Goal: Complete application form

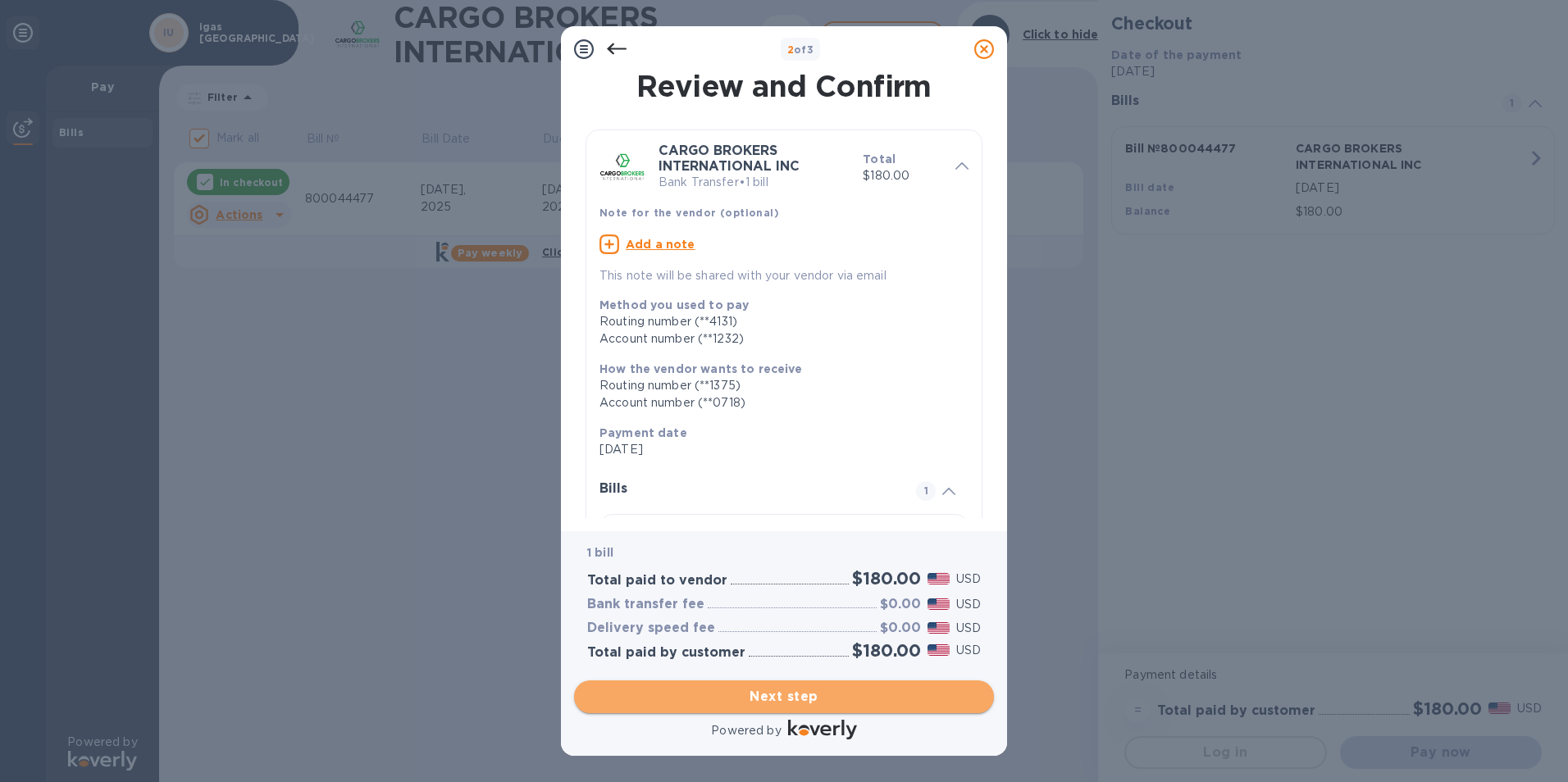
click at [816, 685] on button "Next step" at bounding box center [784, 697] width 420 height 33
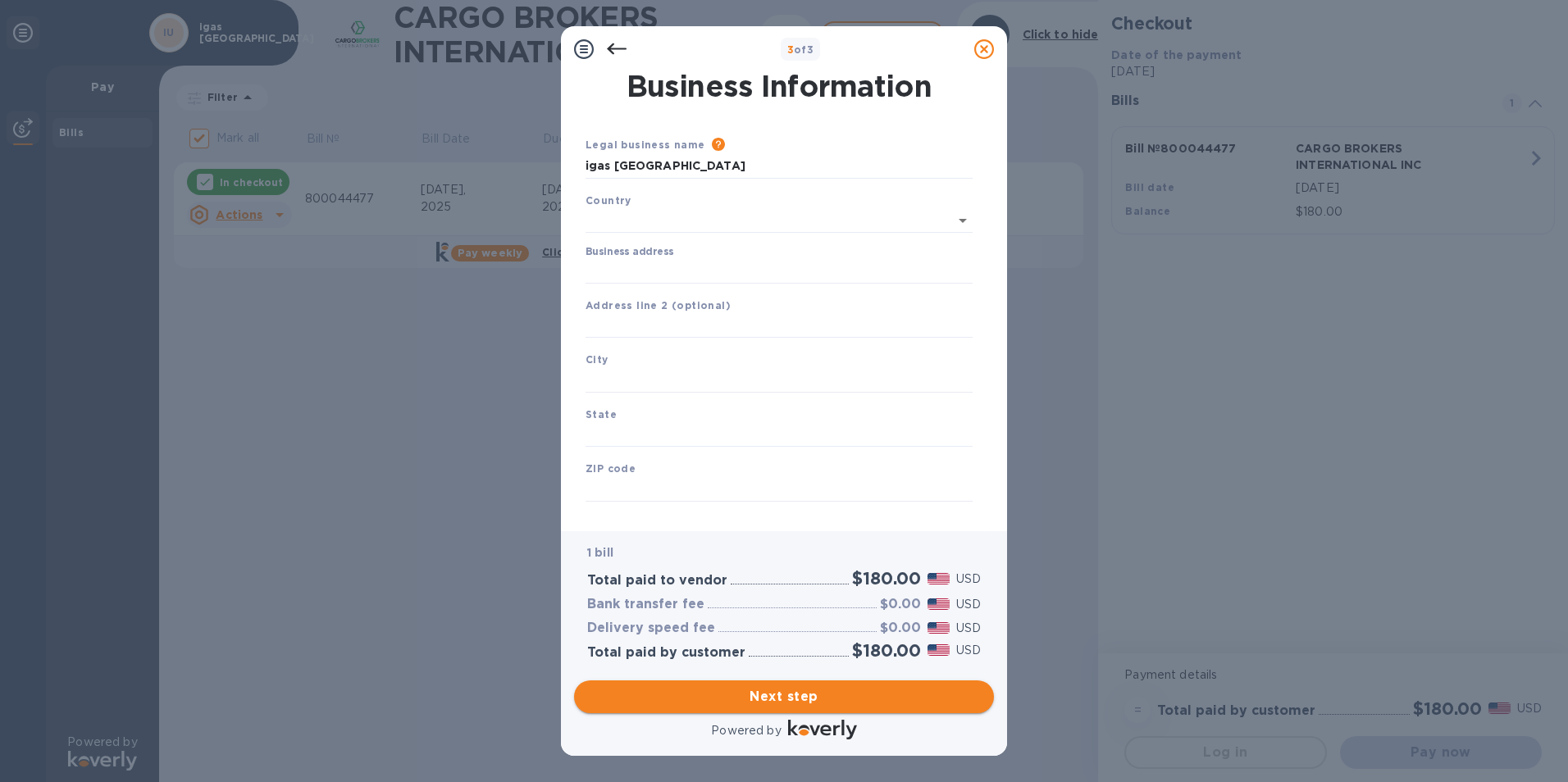
type input "[GEOGRAPHIC_DATA]"
click at [737, 274] on input "Business address" at bounding box center [778, 268] width 387 height 24
type input "[STREET_ADDRESS][PERSON_NAME]"
type input "[GEOGRAPHIC_DATA]"
type input "FL"
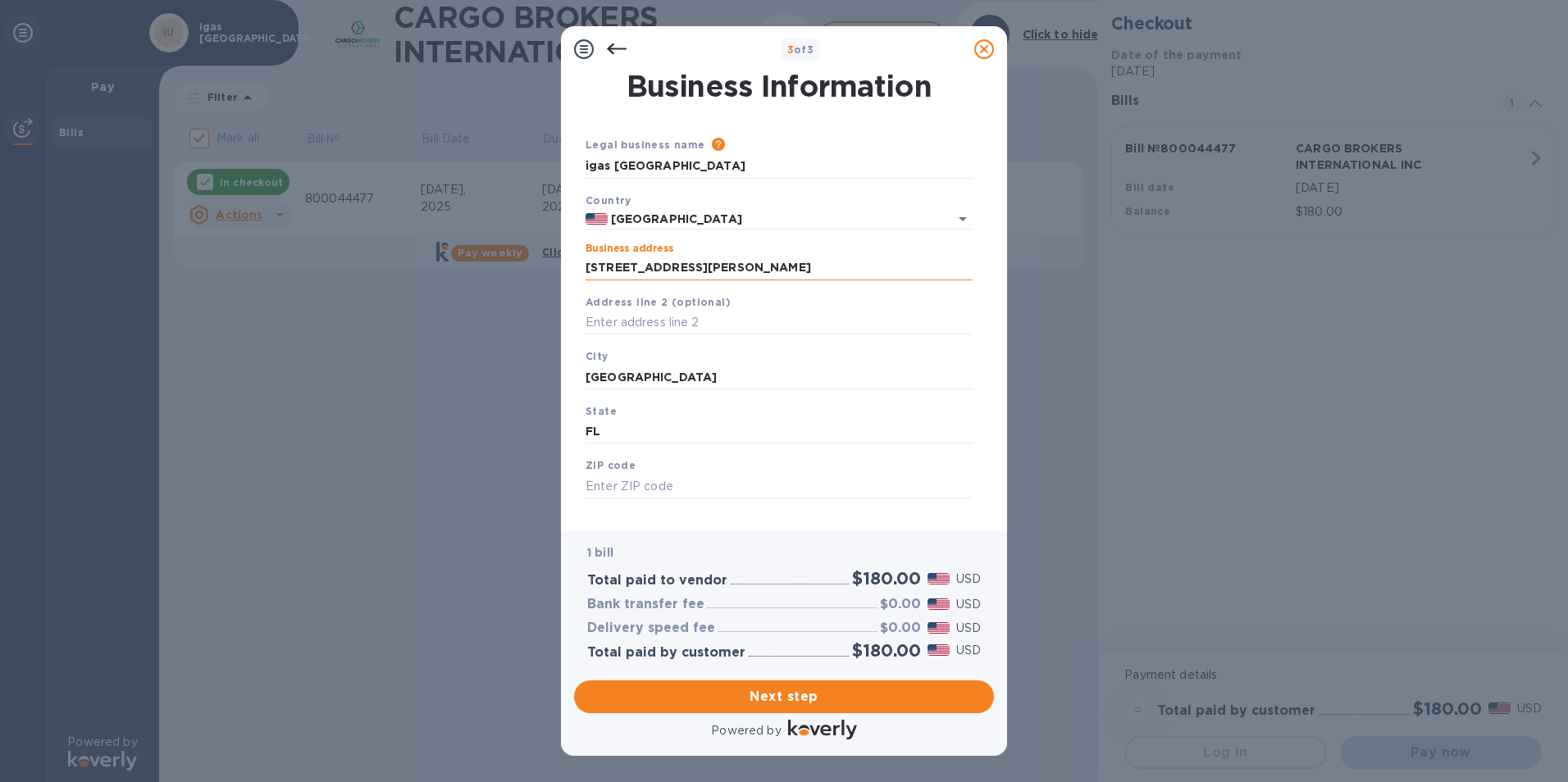
type input "33634"
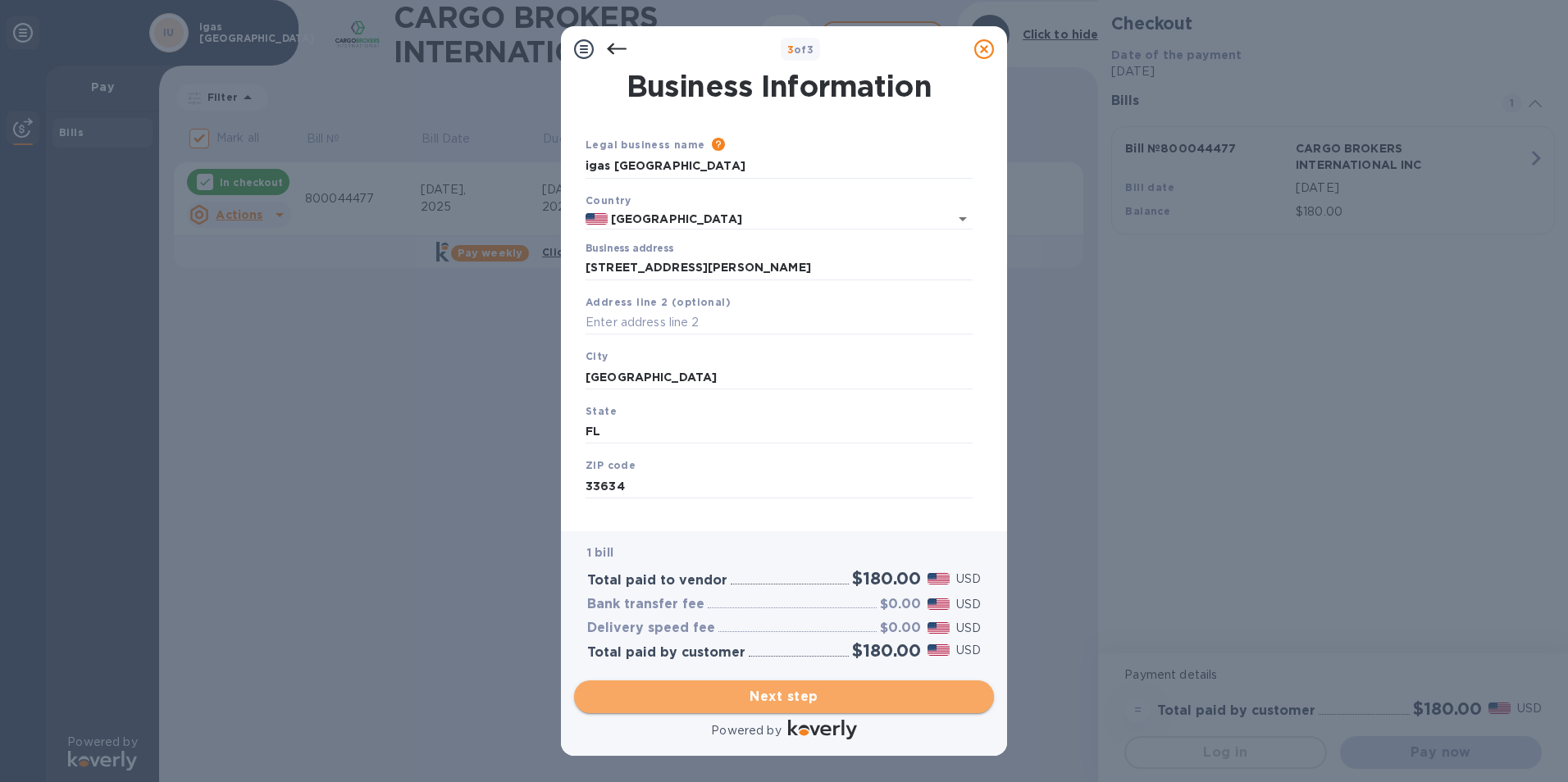
click at [812, 688] on span "Next step" at bounding box center [784, 697] width 394 height 20
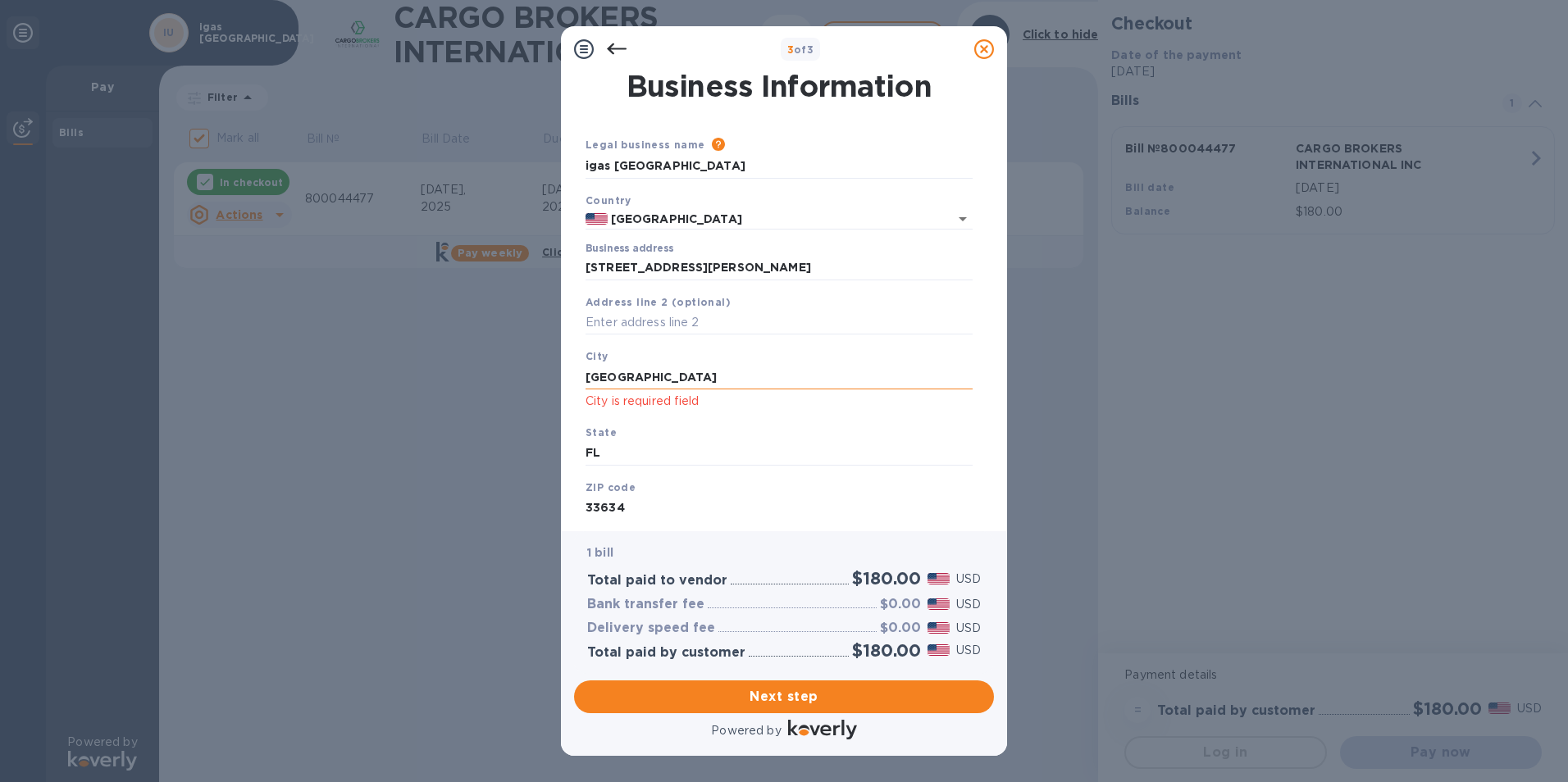
click at [651, 381] on input "[GEOGRAPHIC_DATA]" at bounding box center [778, 377] width 387 height 24
type input "T"
type input "[GEOGRAPHIC_DATA]"
click at [700, 423] on div "State [US_STATE]" at bounding box center [779, 444] width 400 height 55
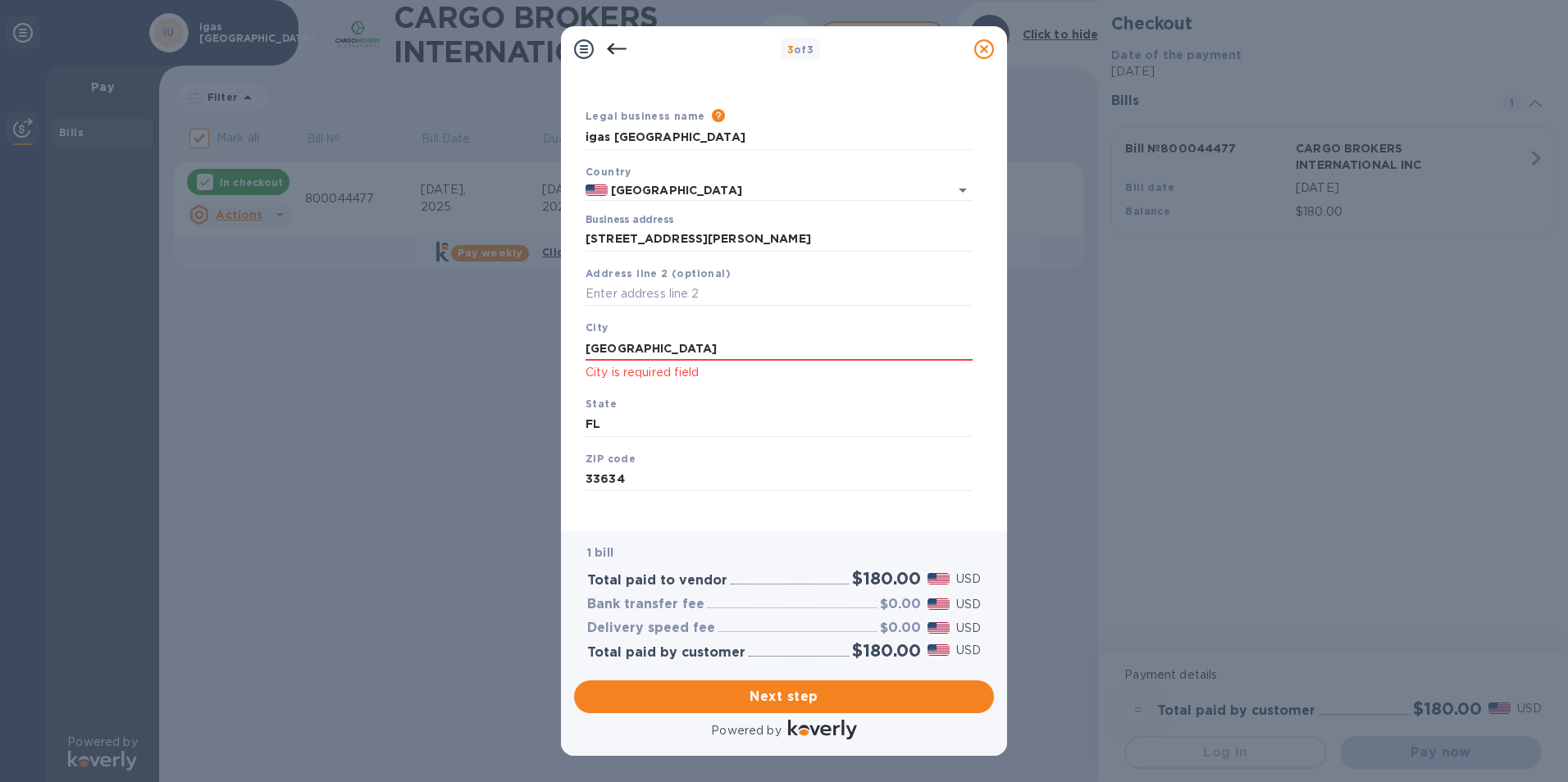
scroll to position [41, 0]
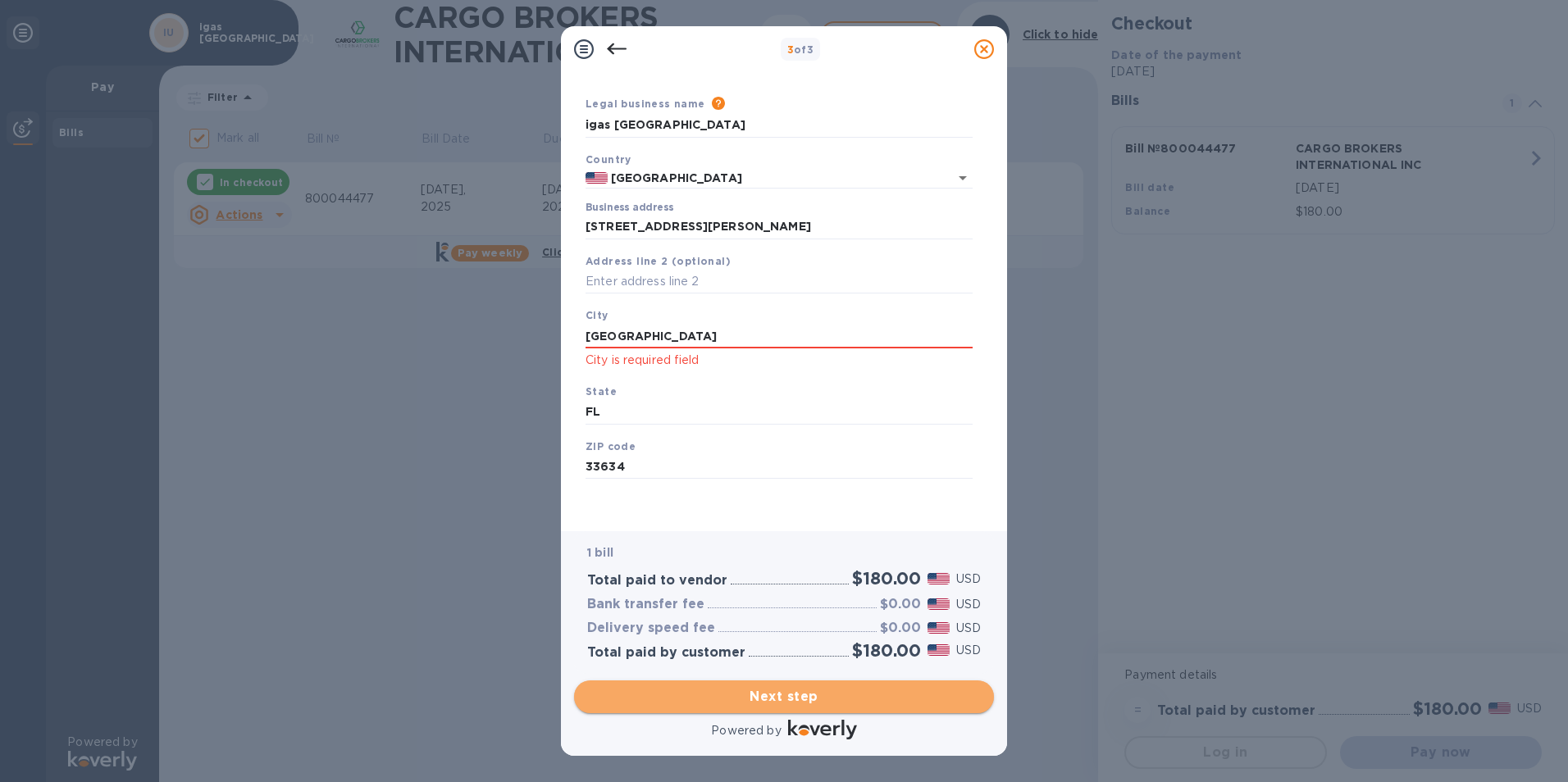
click at [777, 698] on span "Next step" at bounding box center [784, 697] width 394 height 20
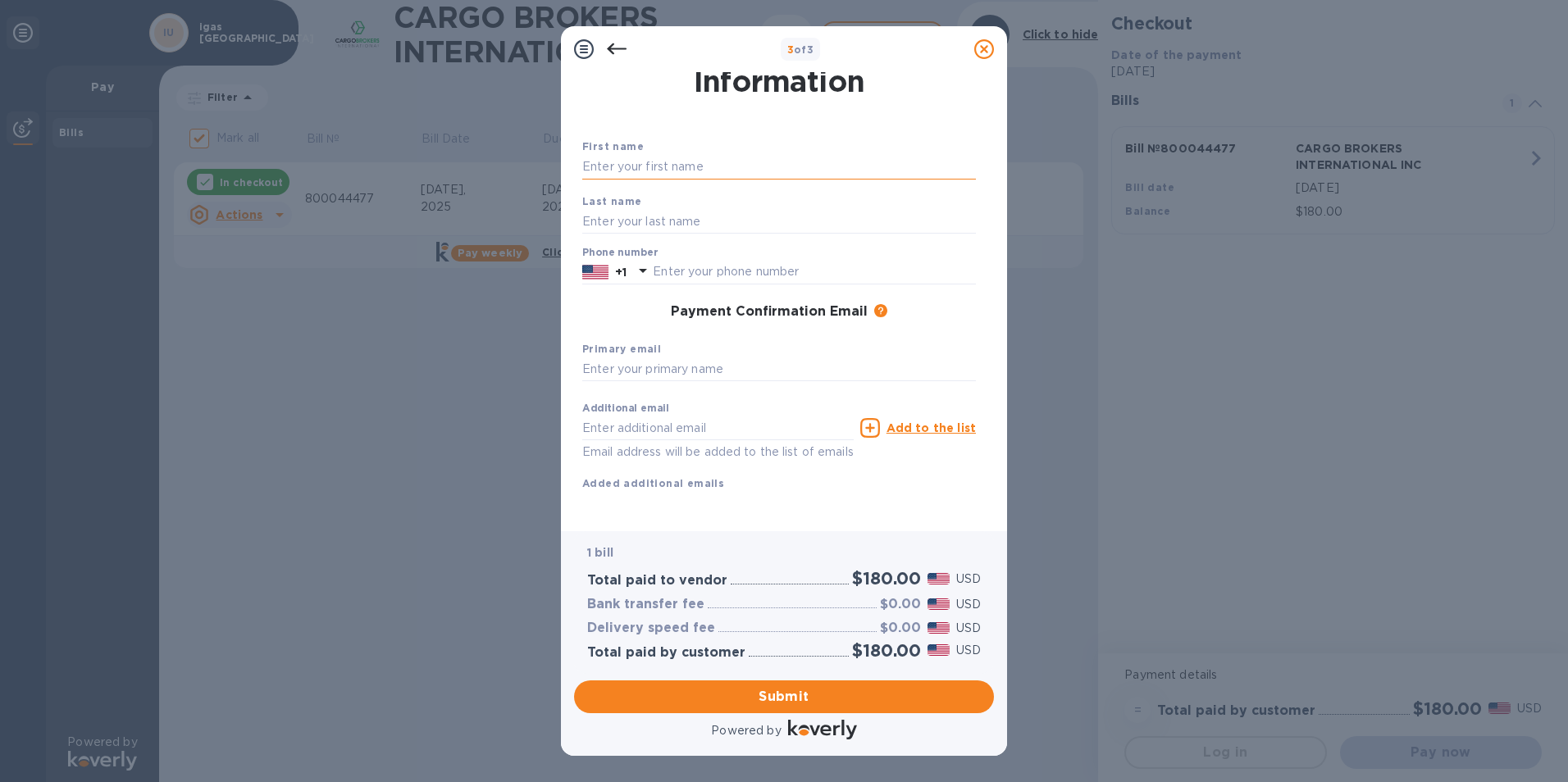
click at [709, 159] on input "text" at bounding box center [778, 167] width 394 height 24
type input "[PERSON_NAME]"
type input "8134430757"
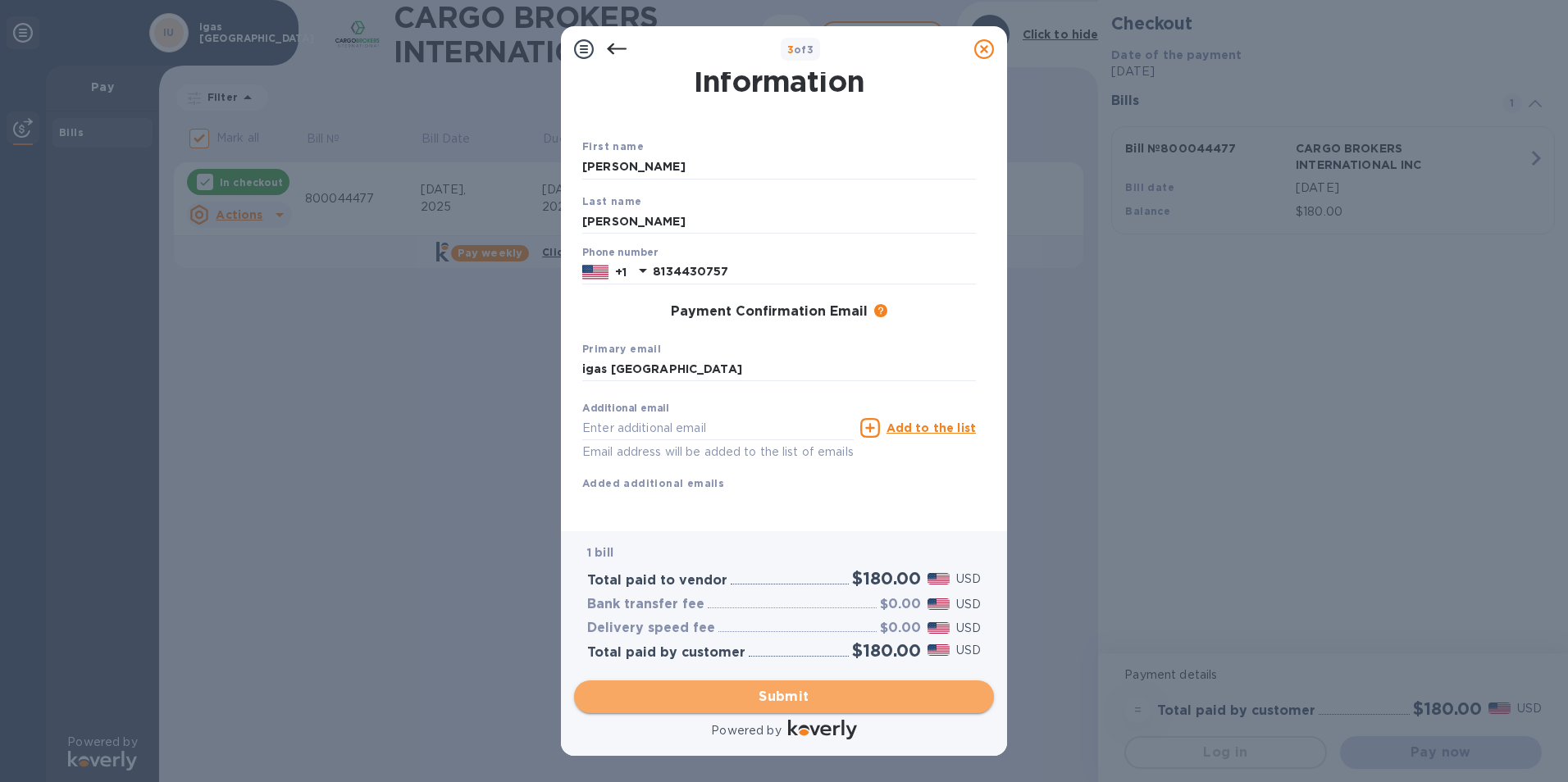
click at [800, 707] on button "Submit" at bounding box center [784, 697] width 420 height 33
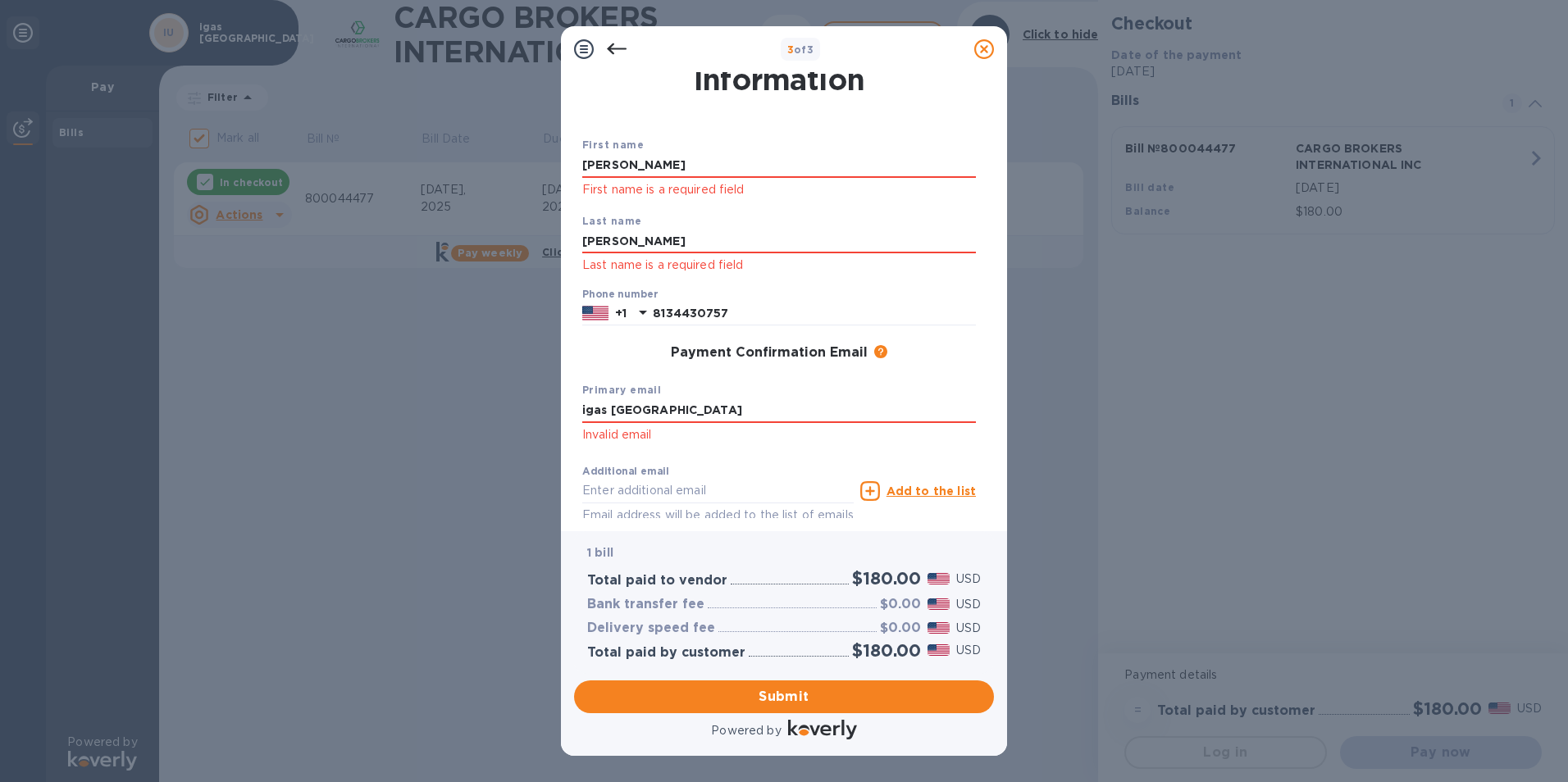
drag, startPoint x: 665, startPoint y: 414, endPoint x: 489, endPoint y: 414, distance: 176.0
click at [489, 414] on div "3 of 3 Payment Contact Information First name [PERSON_NAME] First name is a req…" at bounding box center [784, 391] width 1568 height 782
type input "[EMAIL_ADDRESS][DOMAIN_NAME]"
click at [957, 461] on div "Additional email [EMAIL_ADDRESS][DOMAIN_NAME] Email address will be added to th…" at bounding box center [779, 491] width 400 height 74
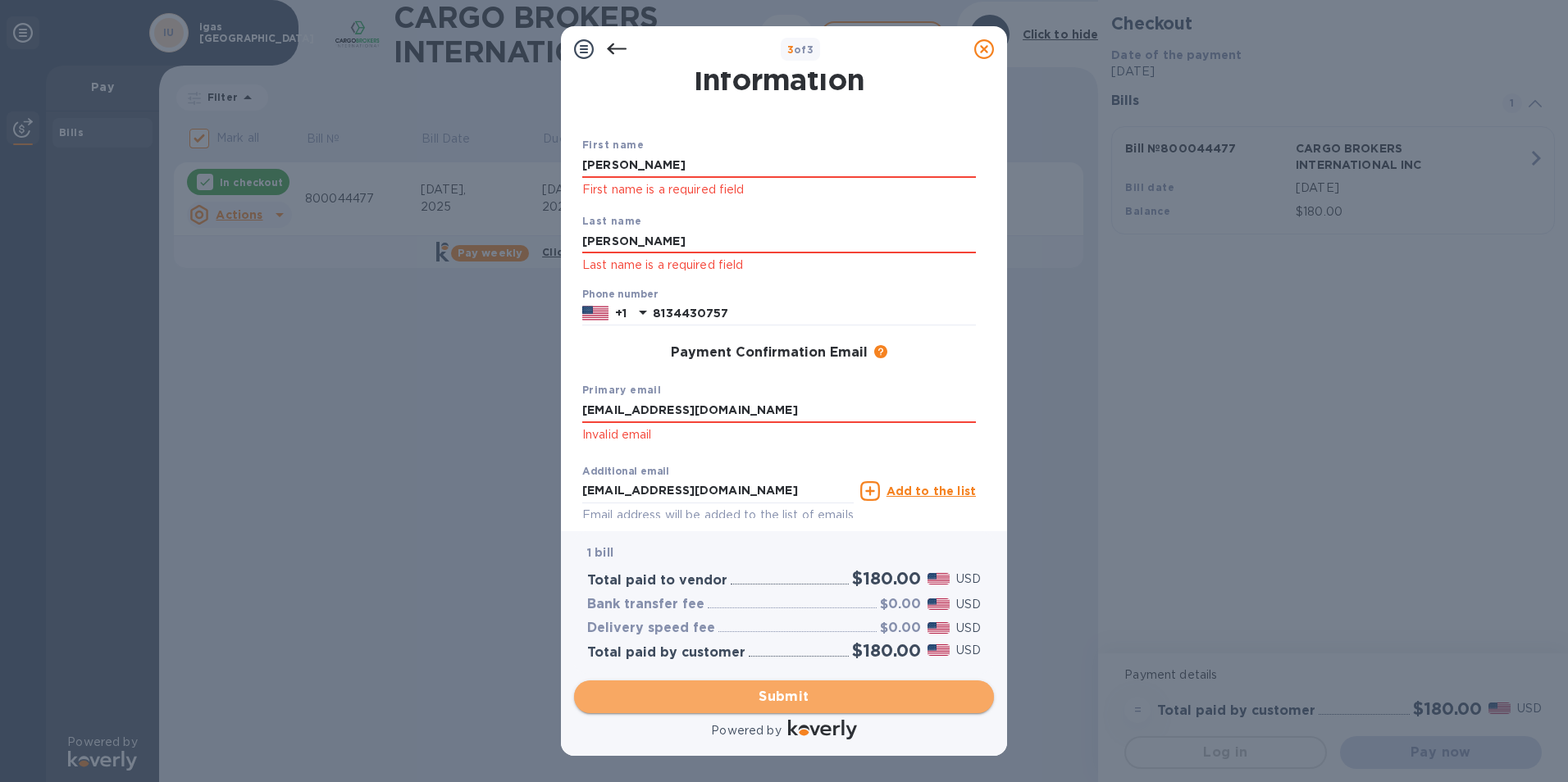
click at [864, 698] on span "Submit" at bounding box center [784, 697] width 394 height 20
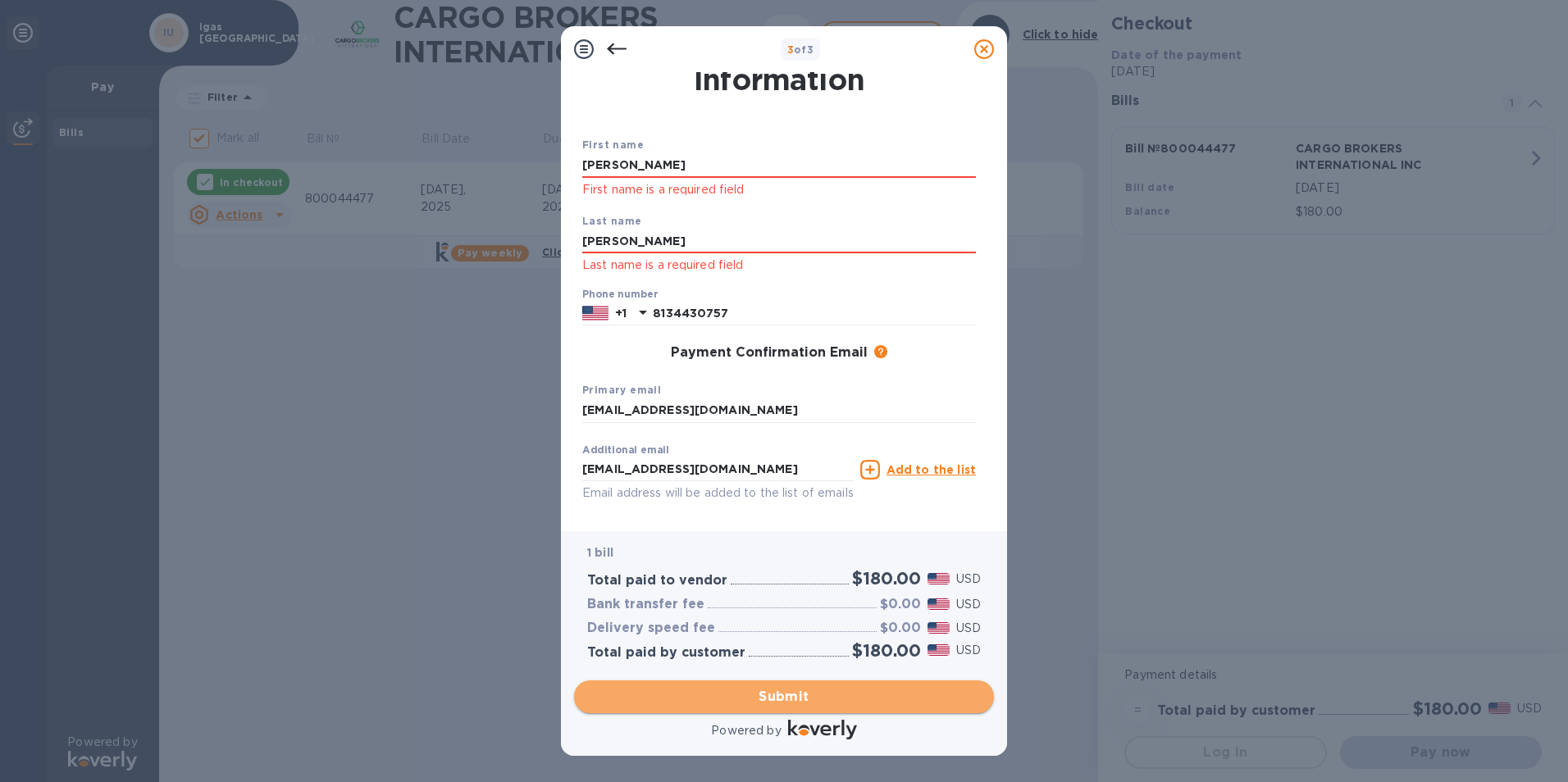
click at [800, 692] on span "Submit" at bounding box center [784, 697] width 394 height 20
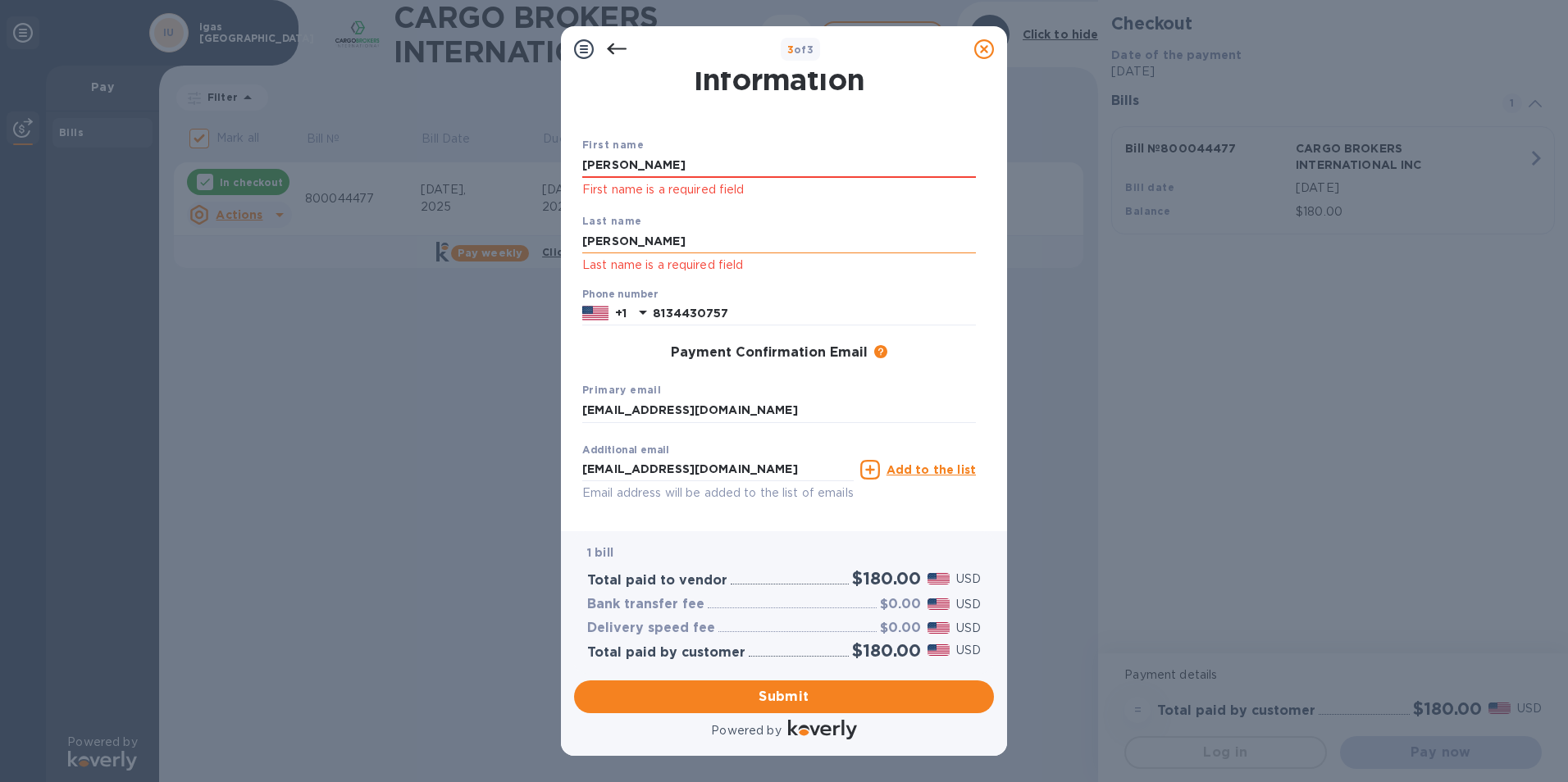
click at [646, 236] on input "[PERSON_NAME]" at bounding box center [778, 242] width 394 height 24
type input "t"
type input "[PERSON_NAME]"
click at [644, 164] on input "[PERSON_NAME]" at bounding box center [778, 165] width 394 height 24
type input "t"
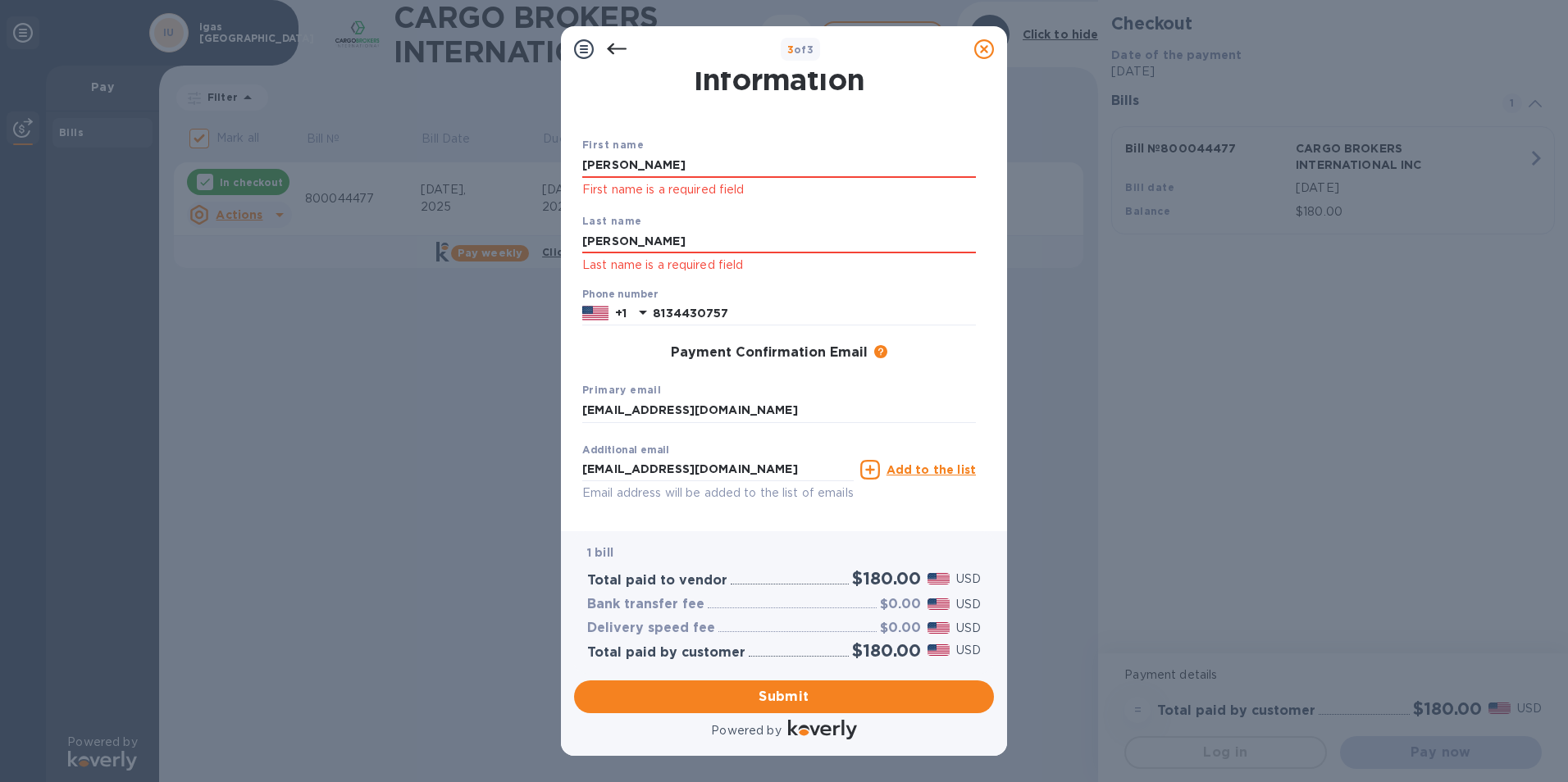
type input "[PERSON_NAME]"
click at [602, 340] on div "First name [PERSON_NAME] First name is a required field Last name [PERSON_NAME]…" at bounding box center [779, 335] width 407 height 410
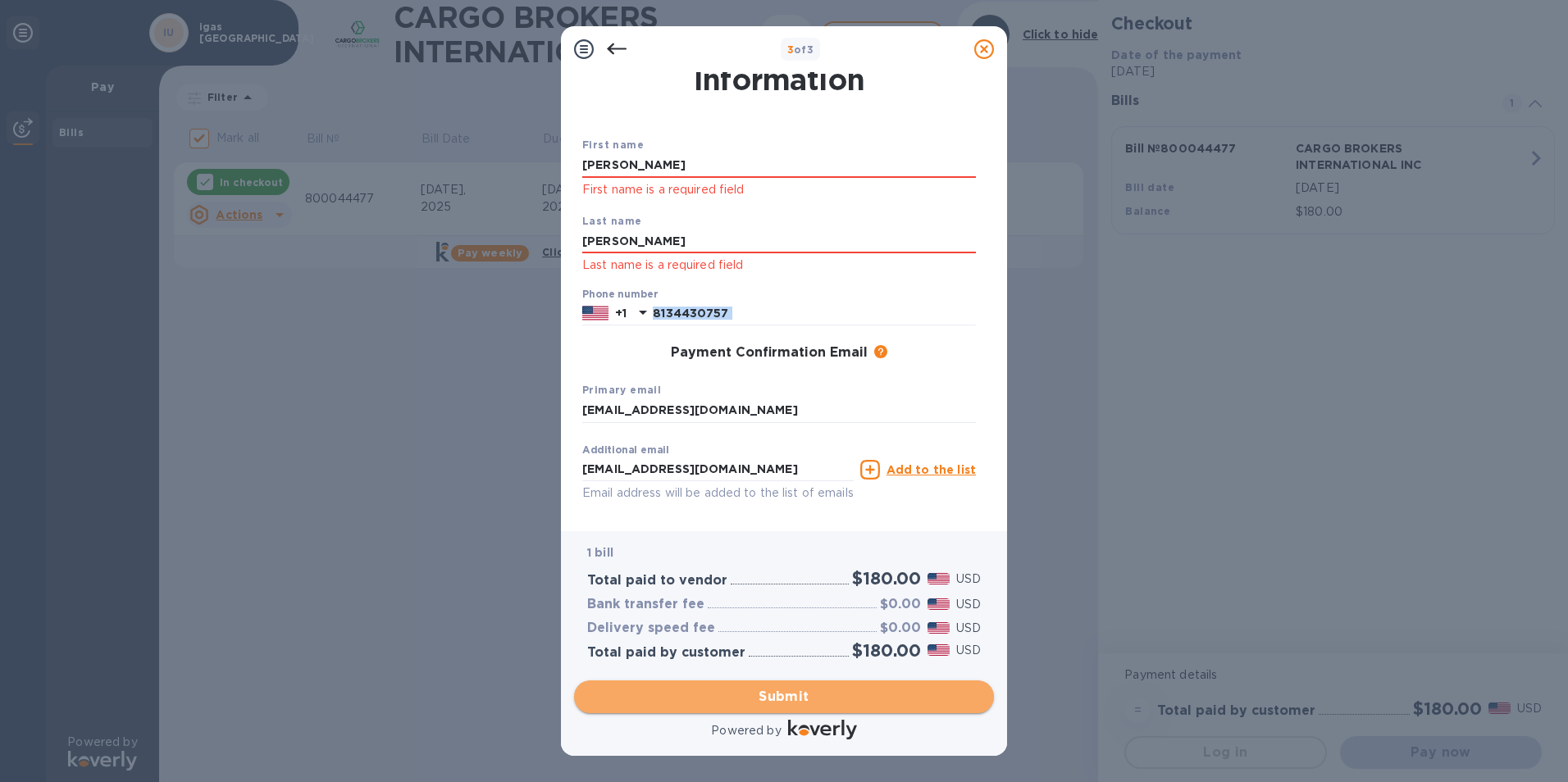
click at [790, 704] on span "Submit" at bounding box center [784, 697] width 394 height 20
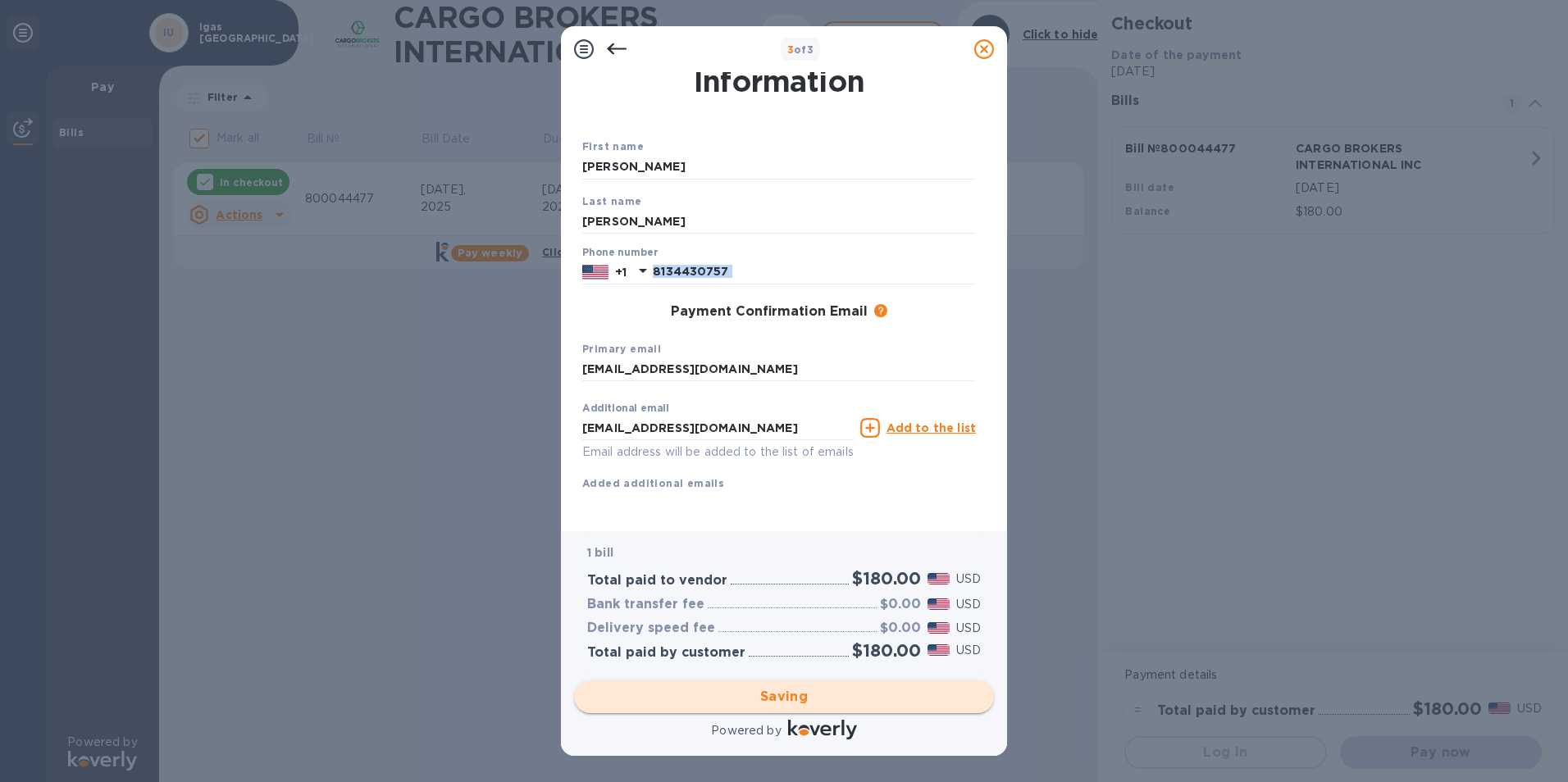
checkbox input "false"
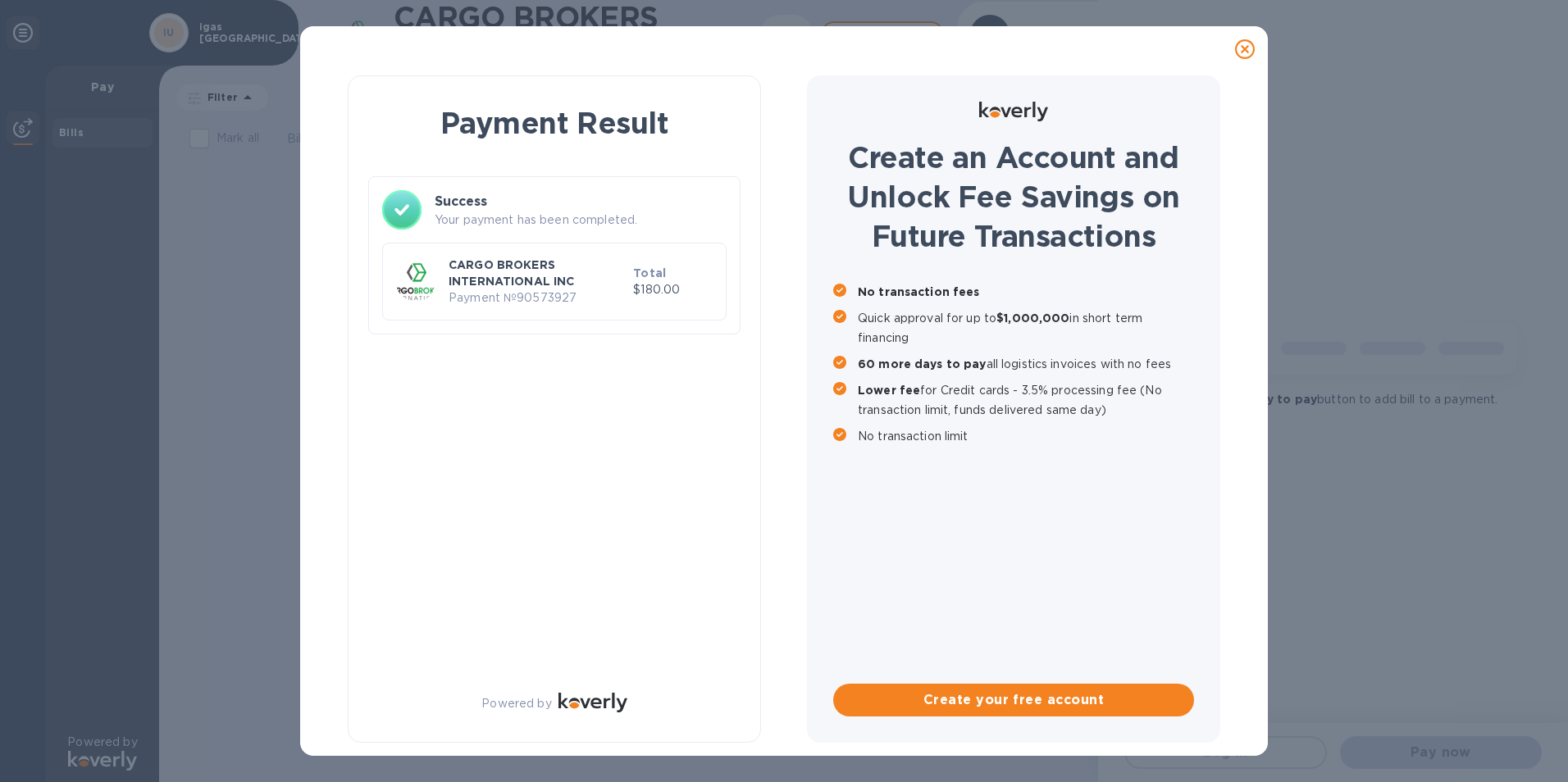
scroll to position [0, 0]
